Goal: Transaction & Acquisition: Purchase product/service

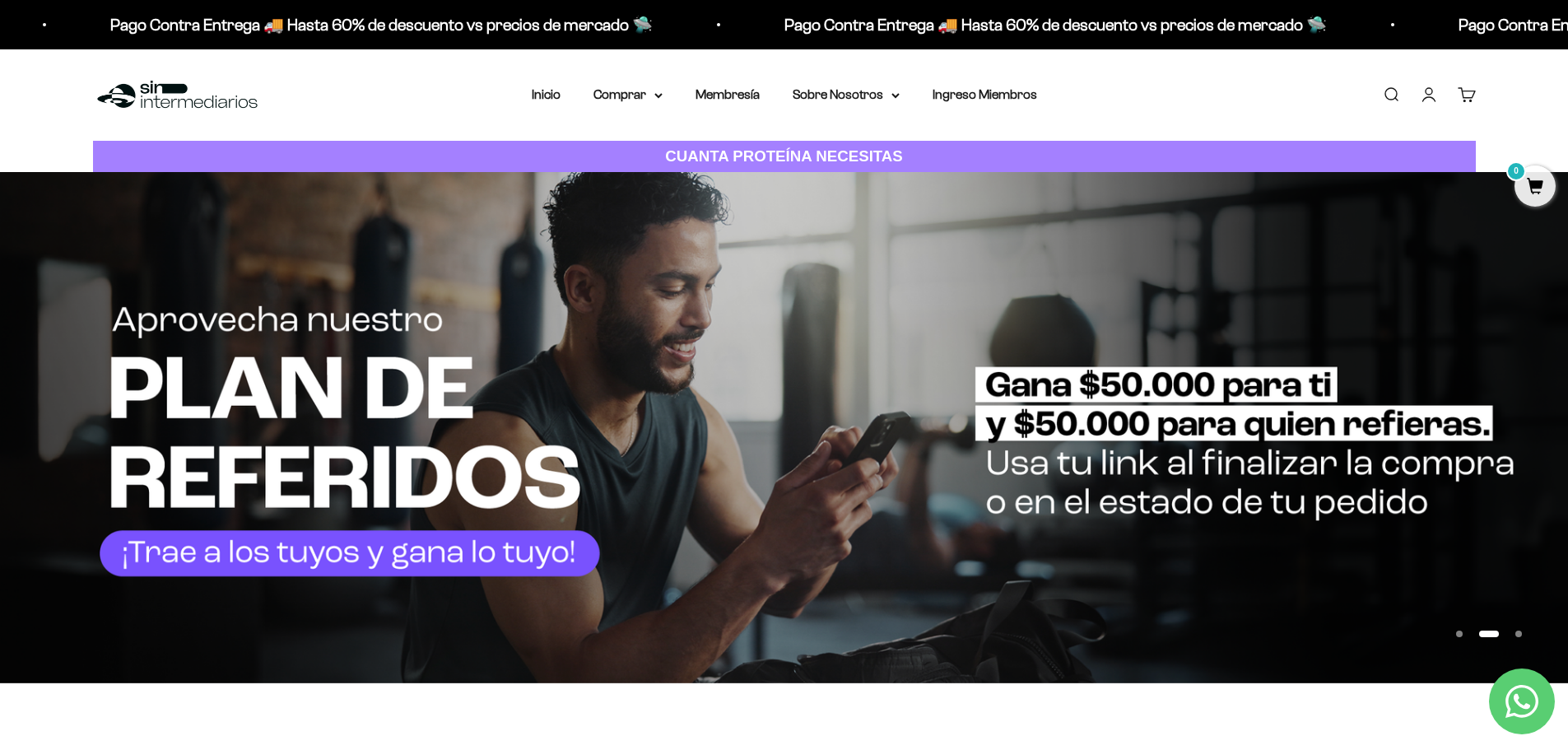
click at [399, 472] on img at bounding box center [784, 427] width 1568 height 511
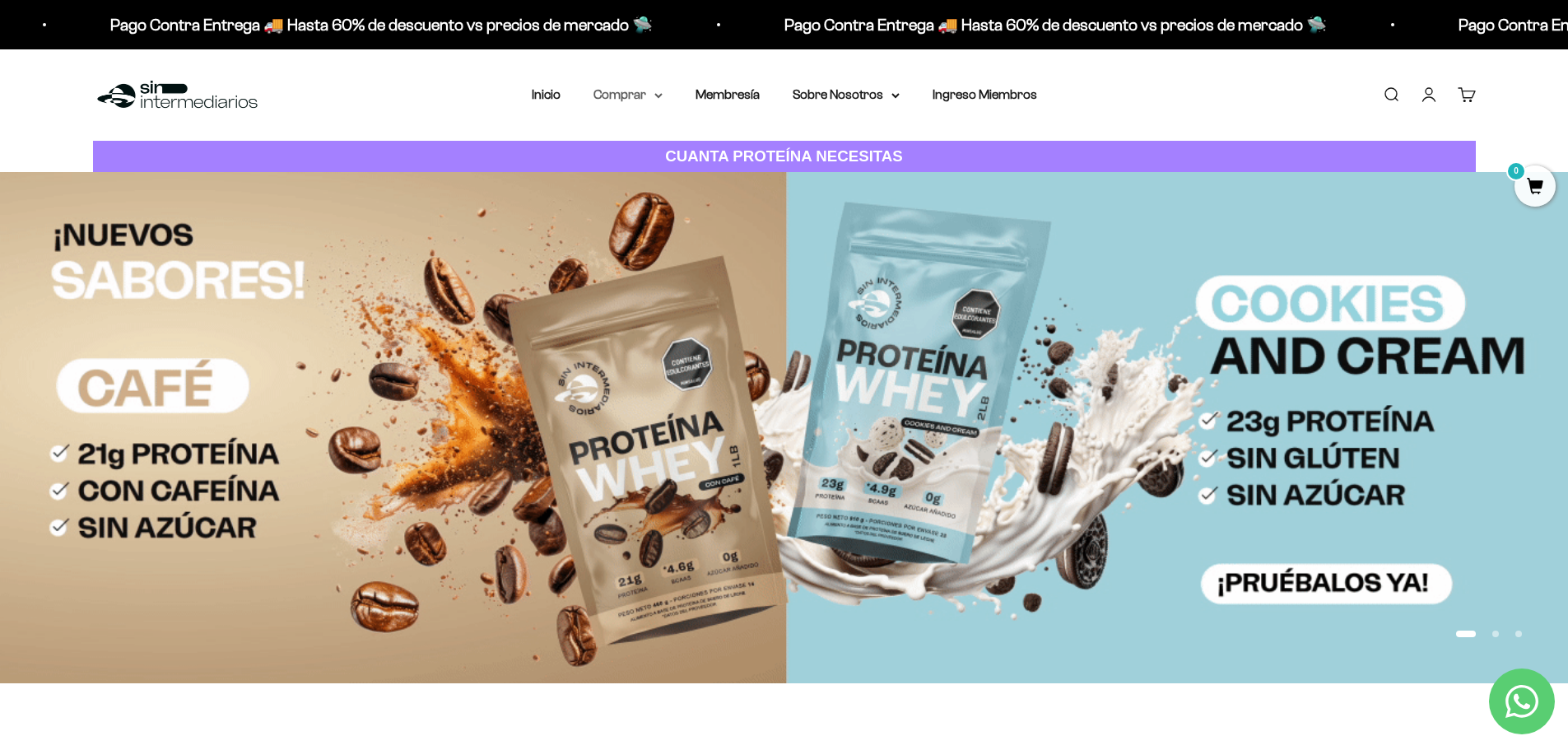
click at [656, 96] on icon at bounding box center [658, 96] width 9 height 6
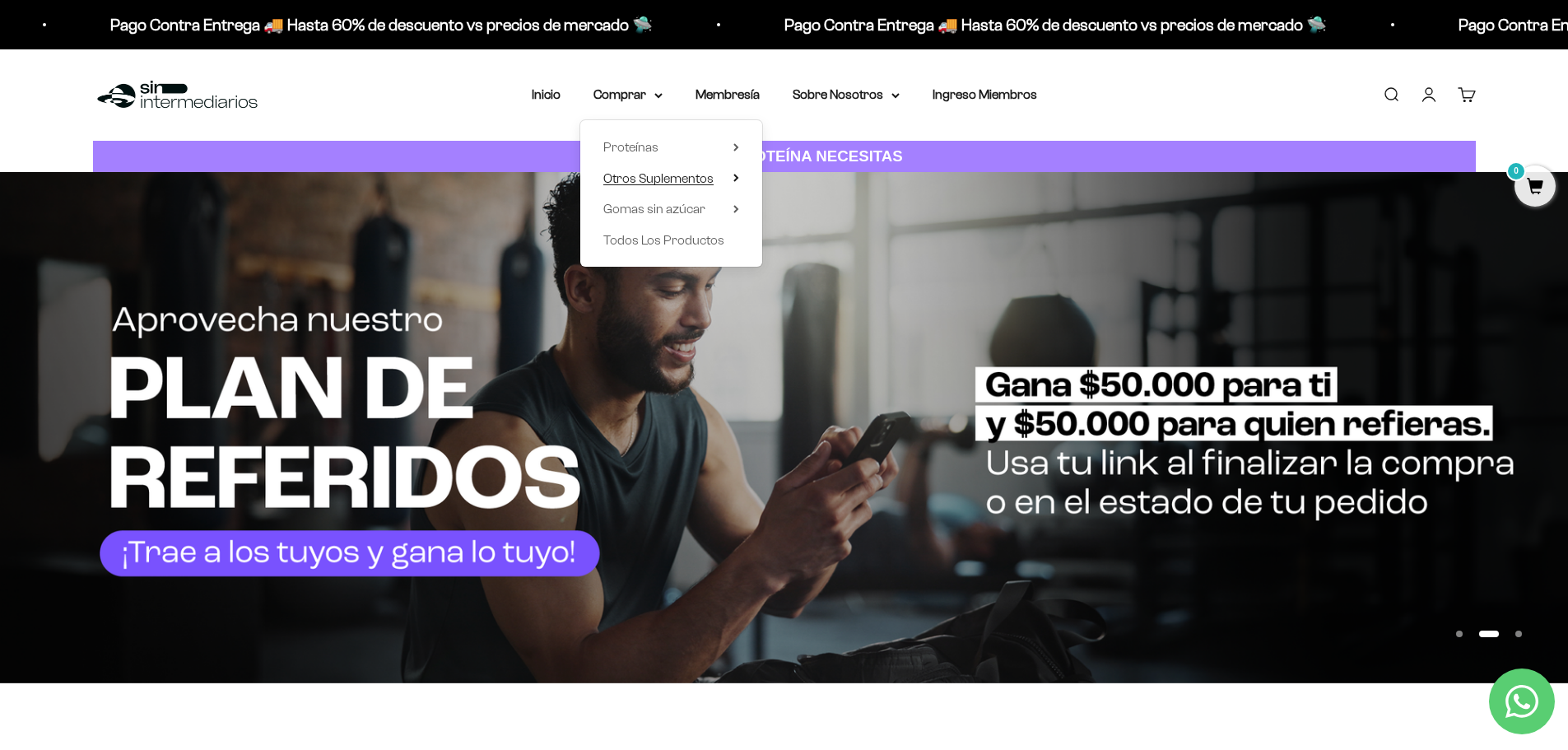
click at [737, 179] on icon at bounding box center [736, 178] width 6 height 9
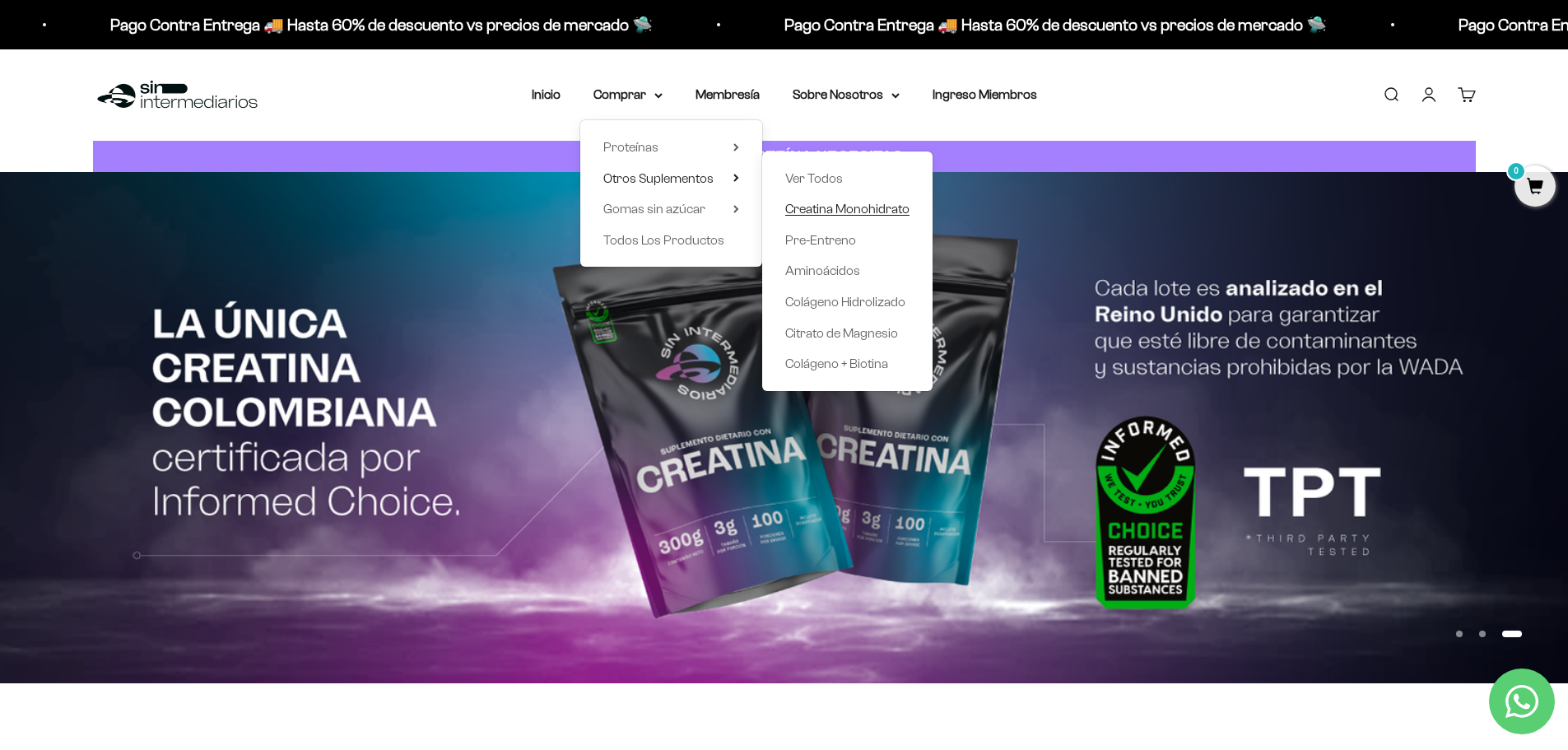
click at [869, 208] on span "Creatina Monohidrato" at bounding box center [847, 208] width 124 height 14
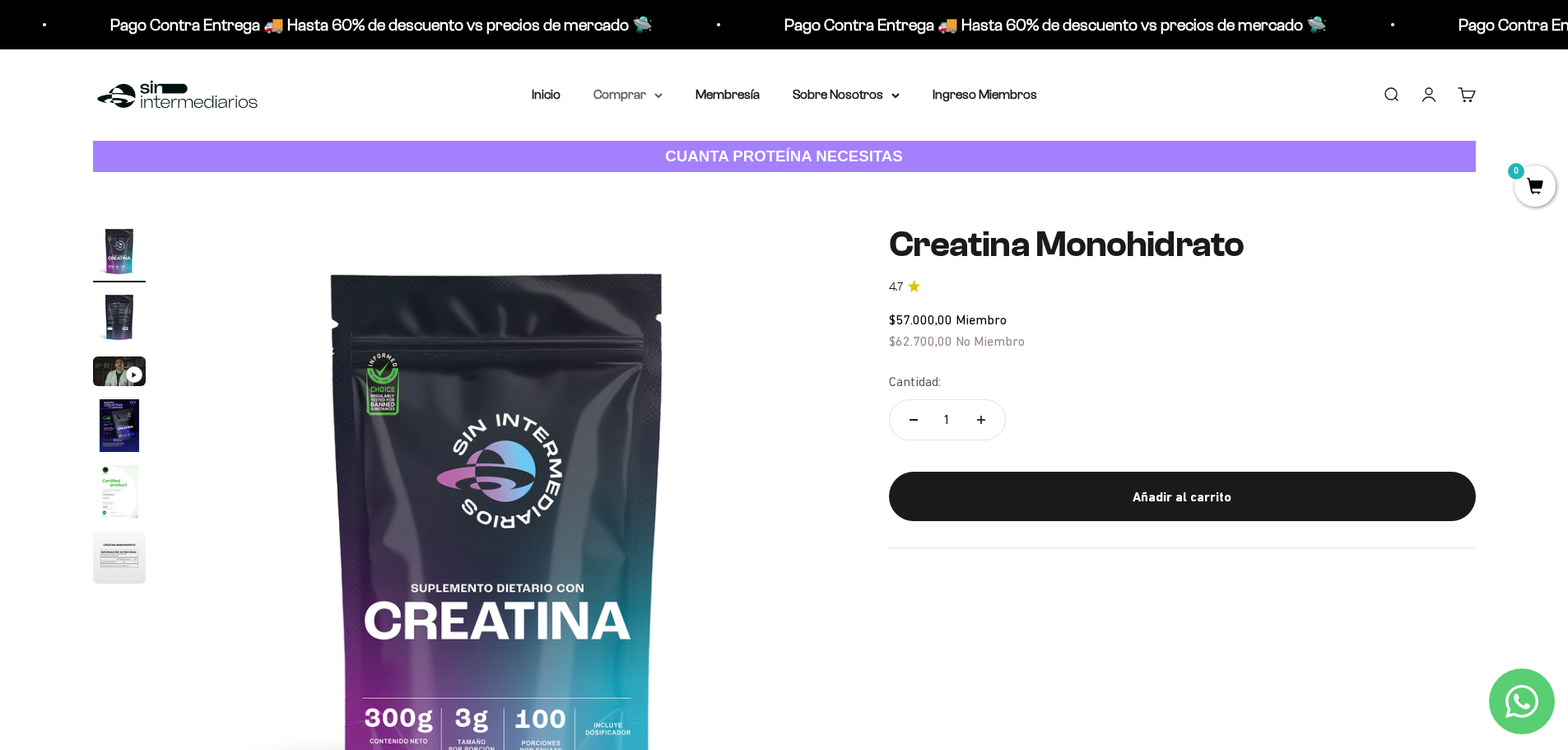
click at [654, 98] on icon at bounding box center [658, 96] width 9 height 6
click at [655, 143] on span "Proteínas" at bounding box center [630, 146] width 55 height 14
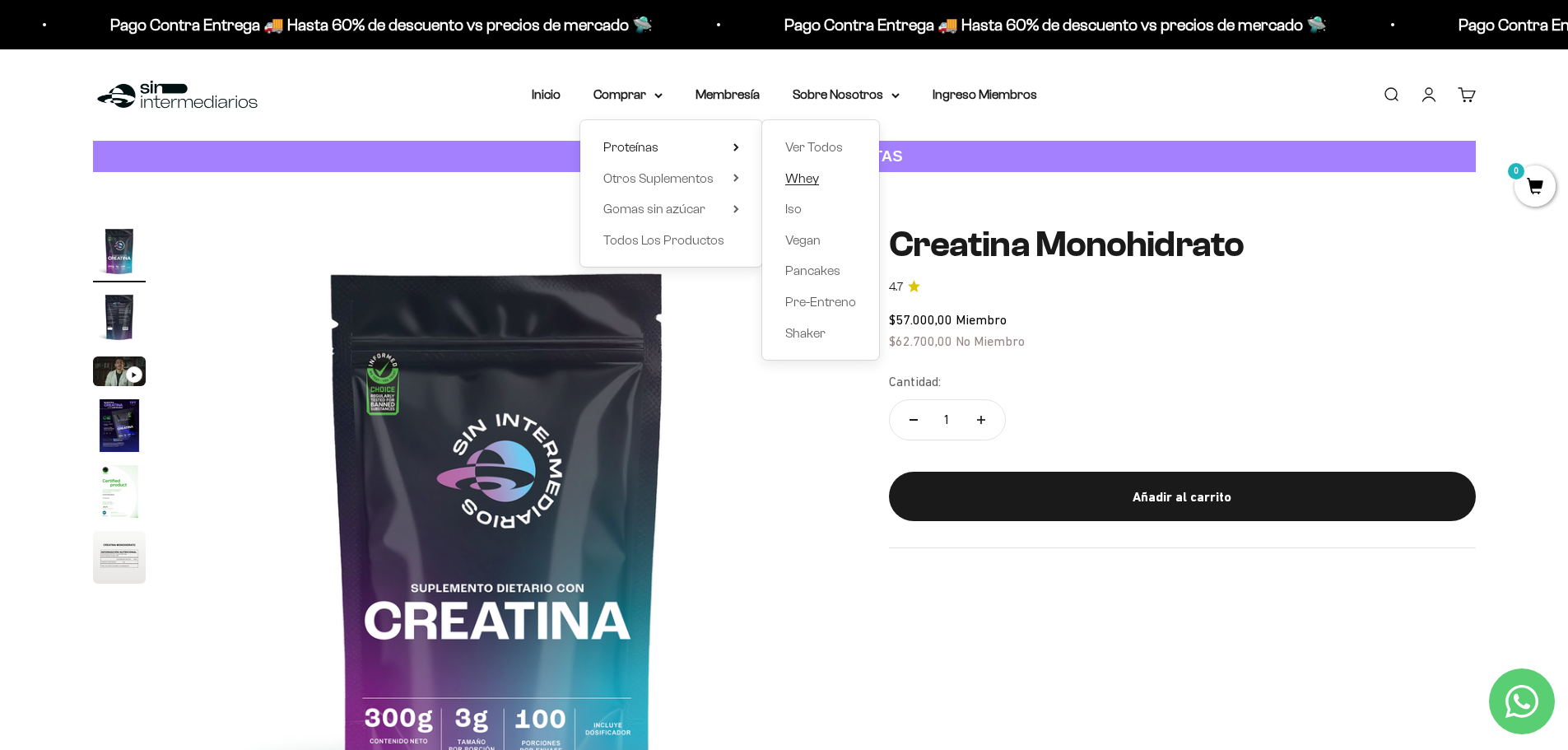
click at [812, 171] on span "Whey" at bounding box center [802, 178] width 34 height 14
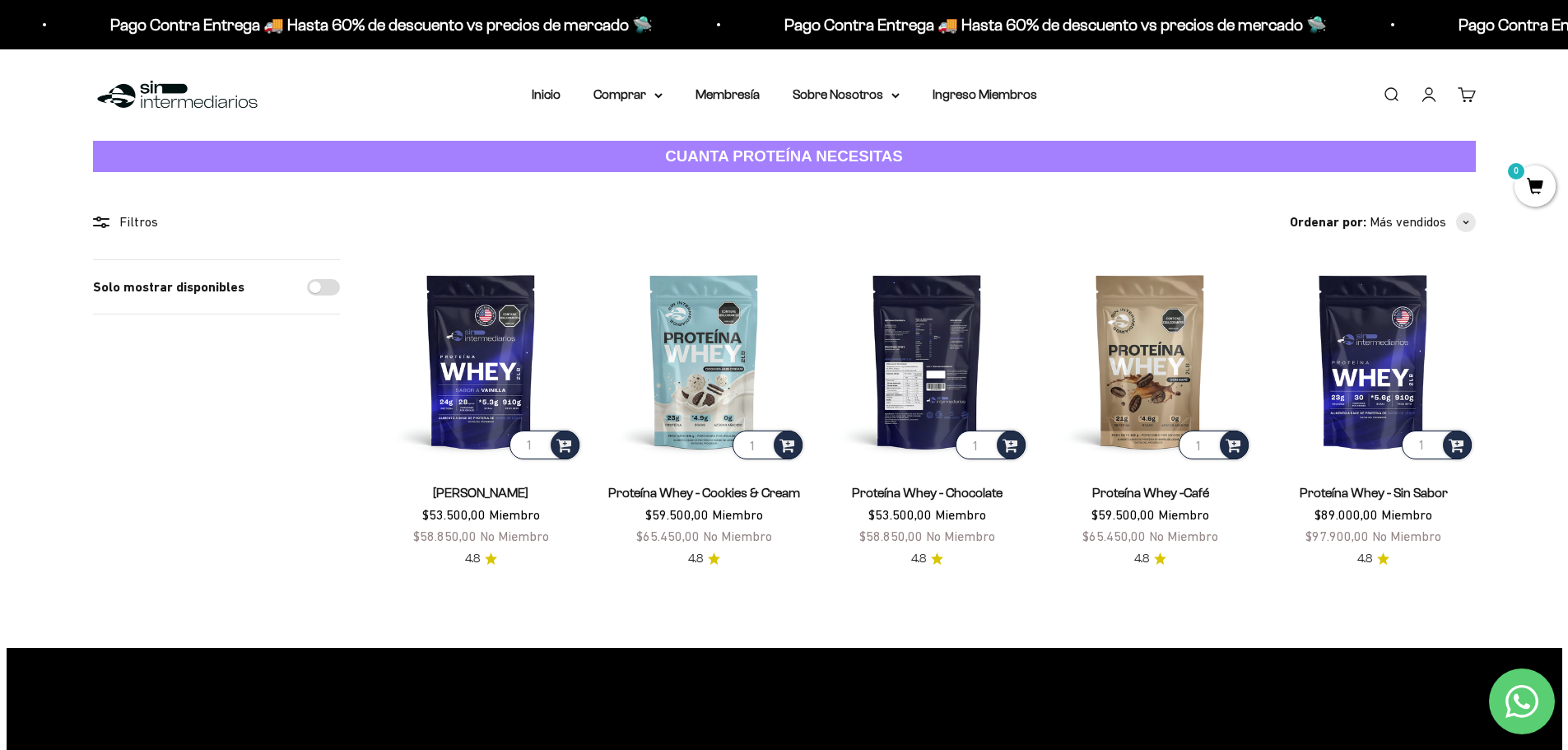
click at [931, 374] on img at bounding box center [927, 361] width 203 height 203
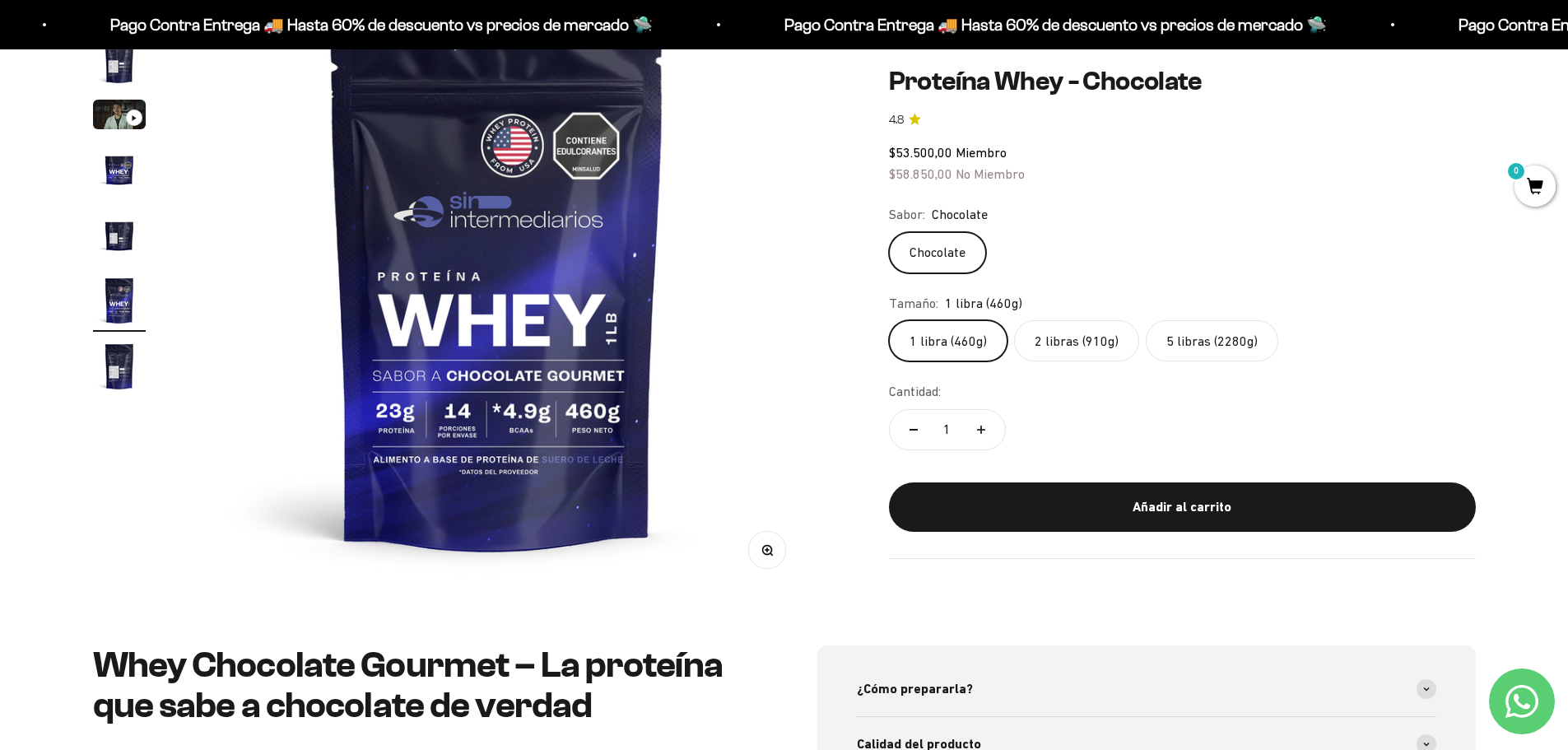
scroll to position [275, 0]
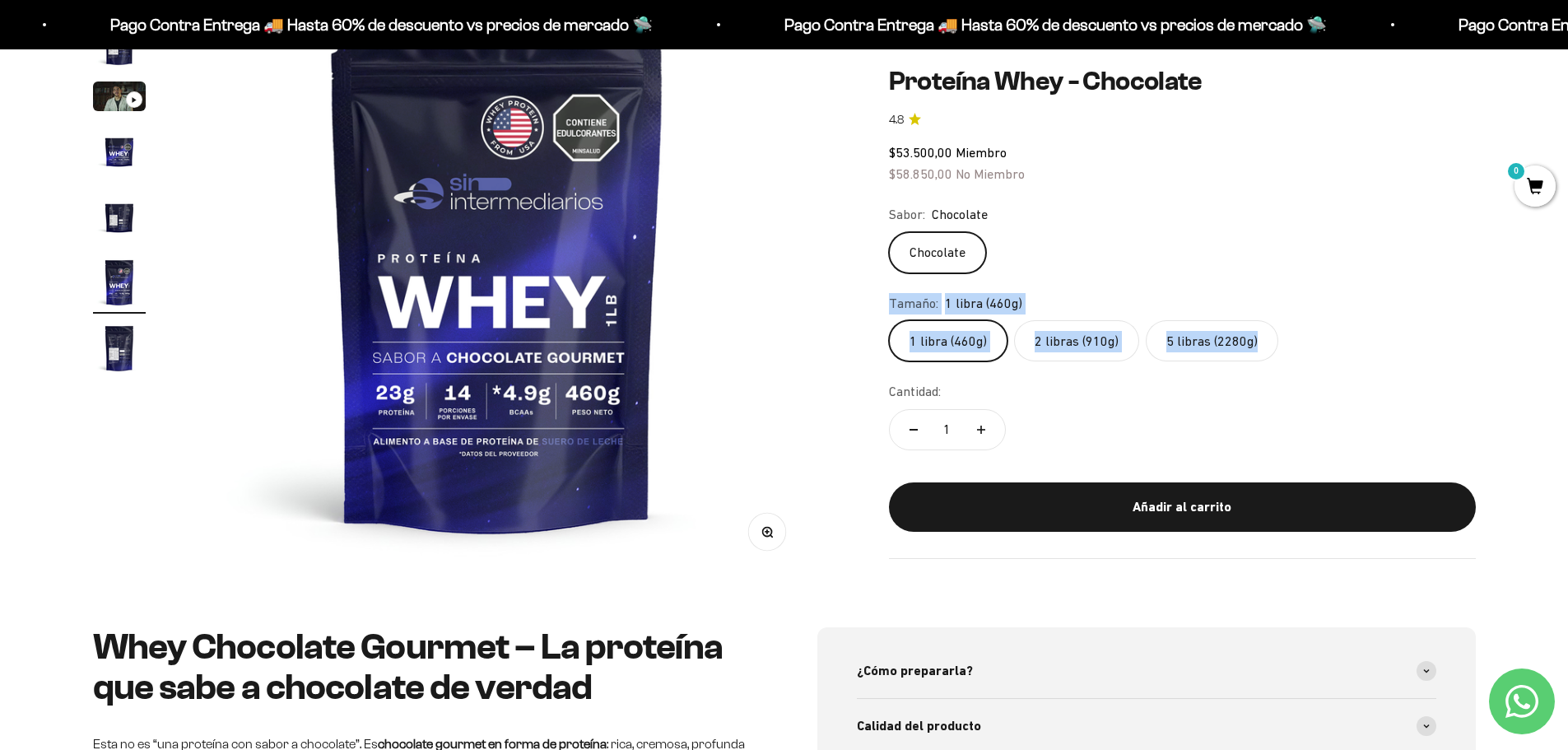
click at [1567, 224] on div "Zoom Ir al artículo 1 Ir al artículo 2 Ir al artículo 3 Ir al artículo 4 Ir al …" at bounding box center [784, 262] width 1568 height 730
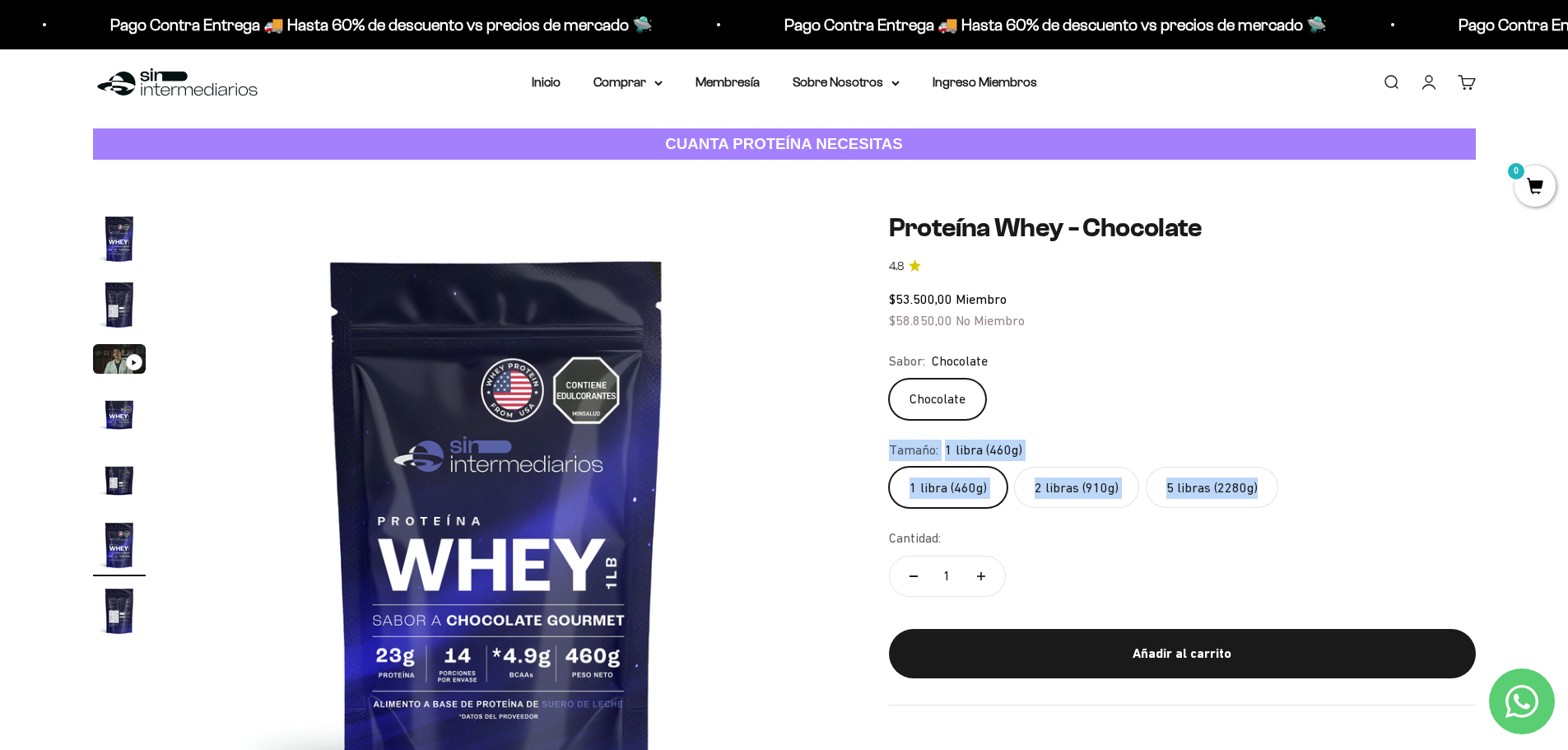
scroll to position [0, 0]
